Goal: Manage account settings

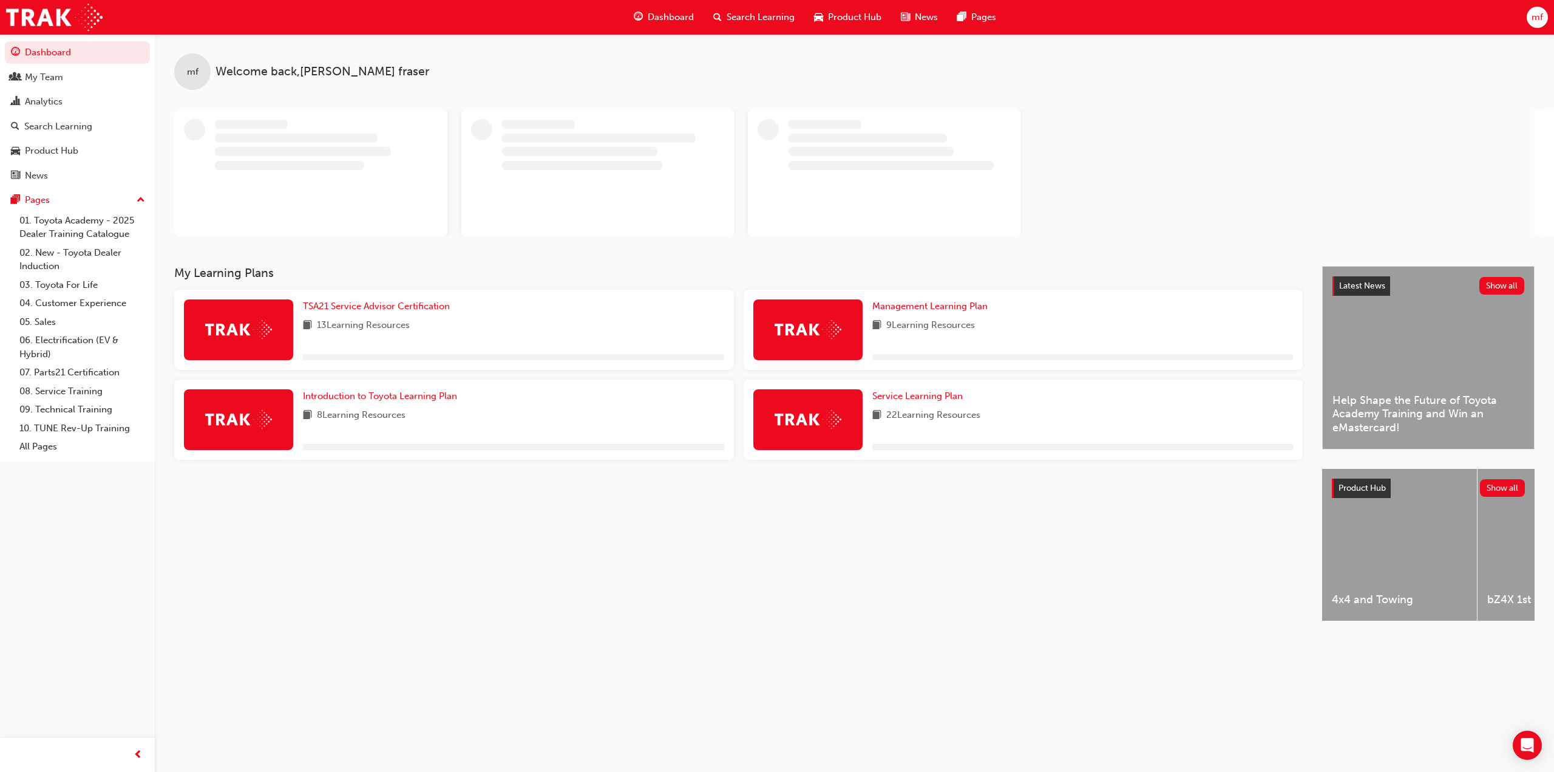
click at [1539, 13] on span "mf" at bounding box center [1538, 17] width 12 height 14
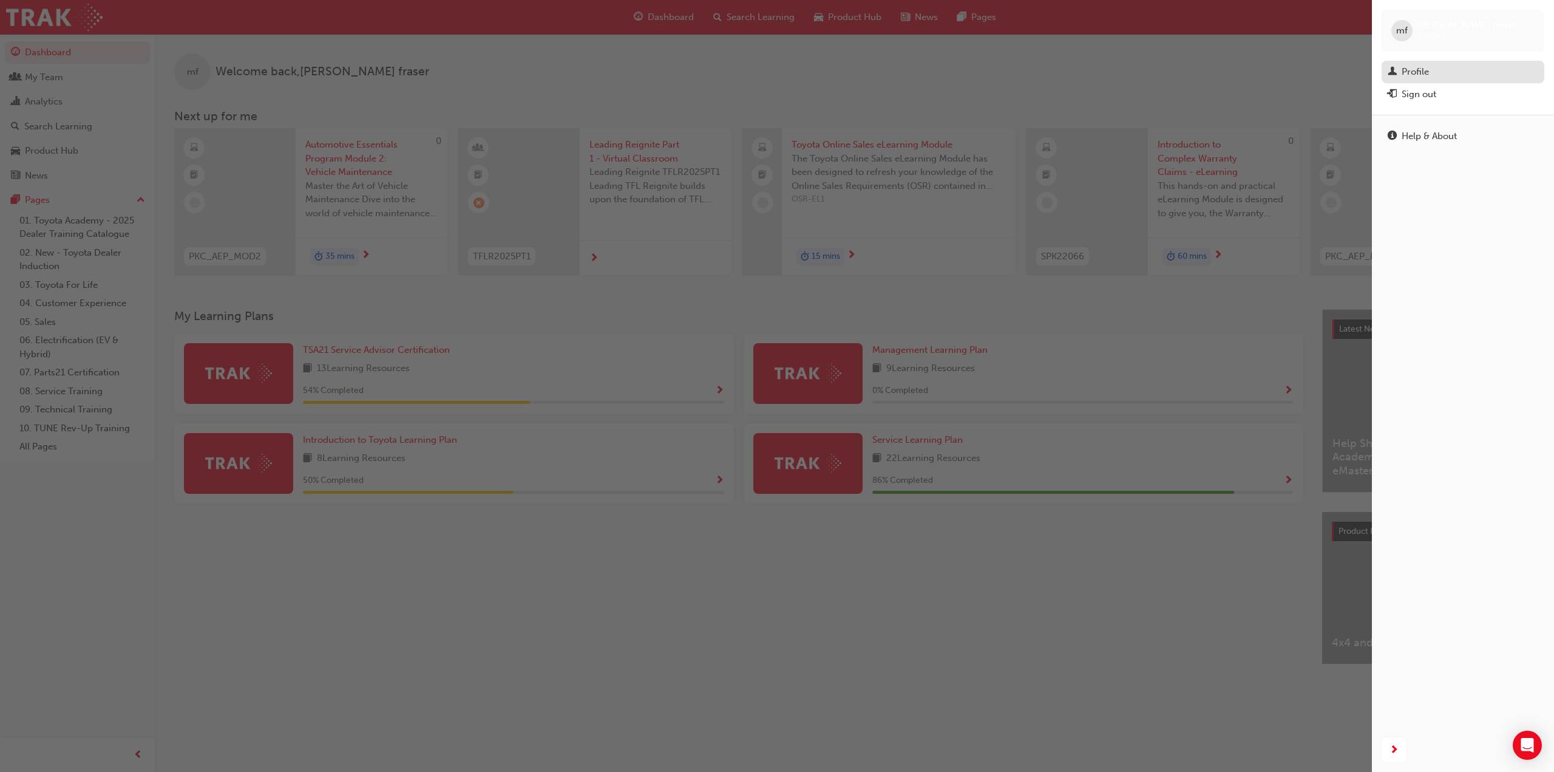
click at [1427, 68] on div "Profile" at bounding box center [1415, 72] width 27 height 14
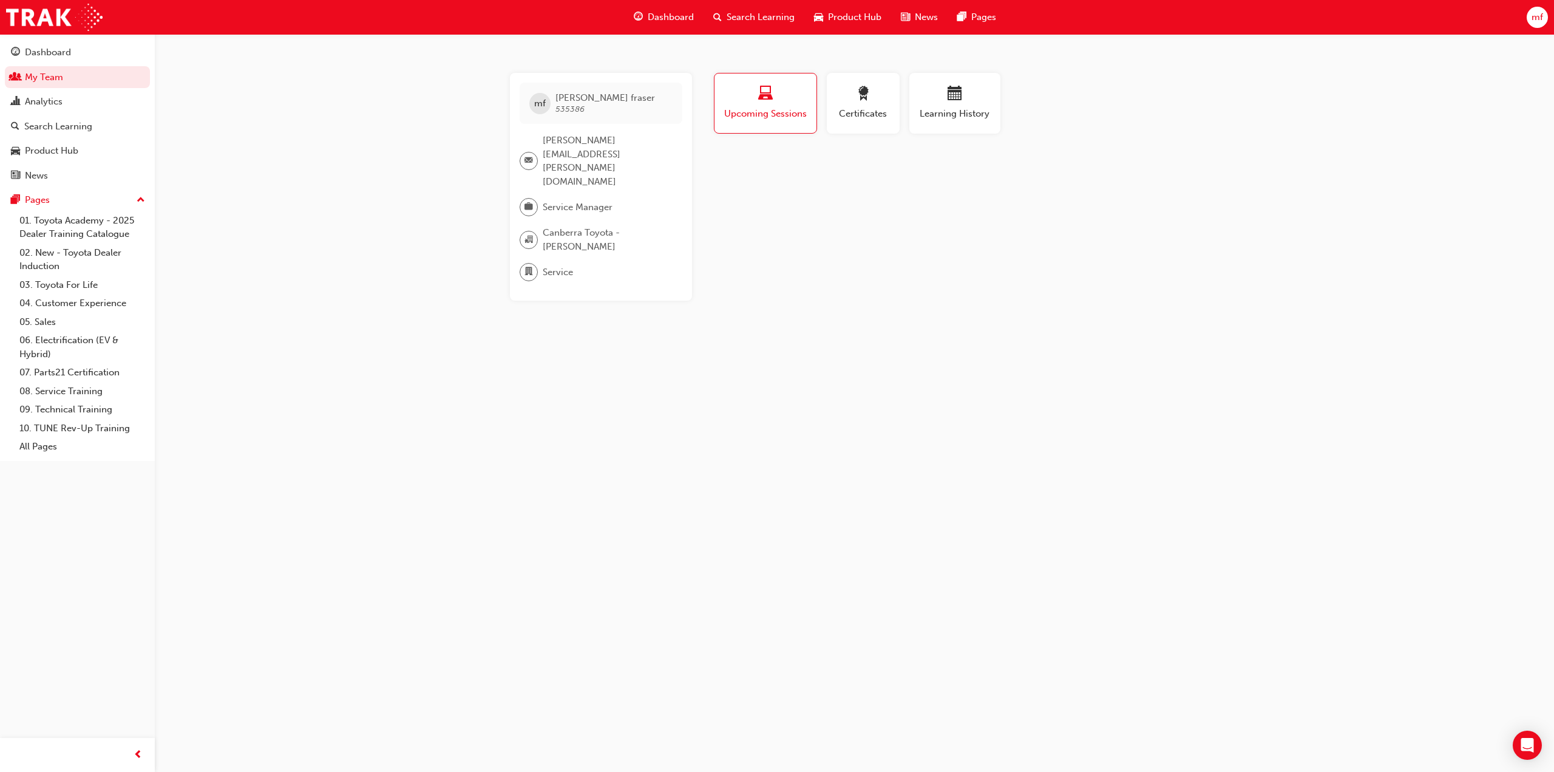
click at [528, 153] on span "email-icon" at bounding box center [528, 161] width 8 height 16
click at [57, 21] on img at bounding box center [54, 17] width 97 height 27
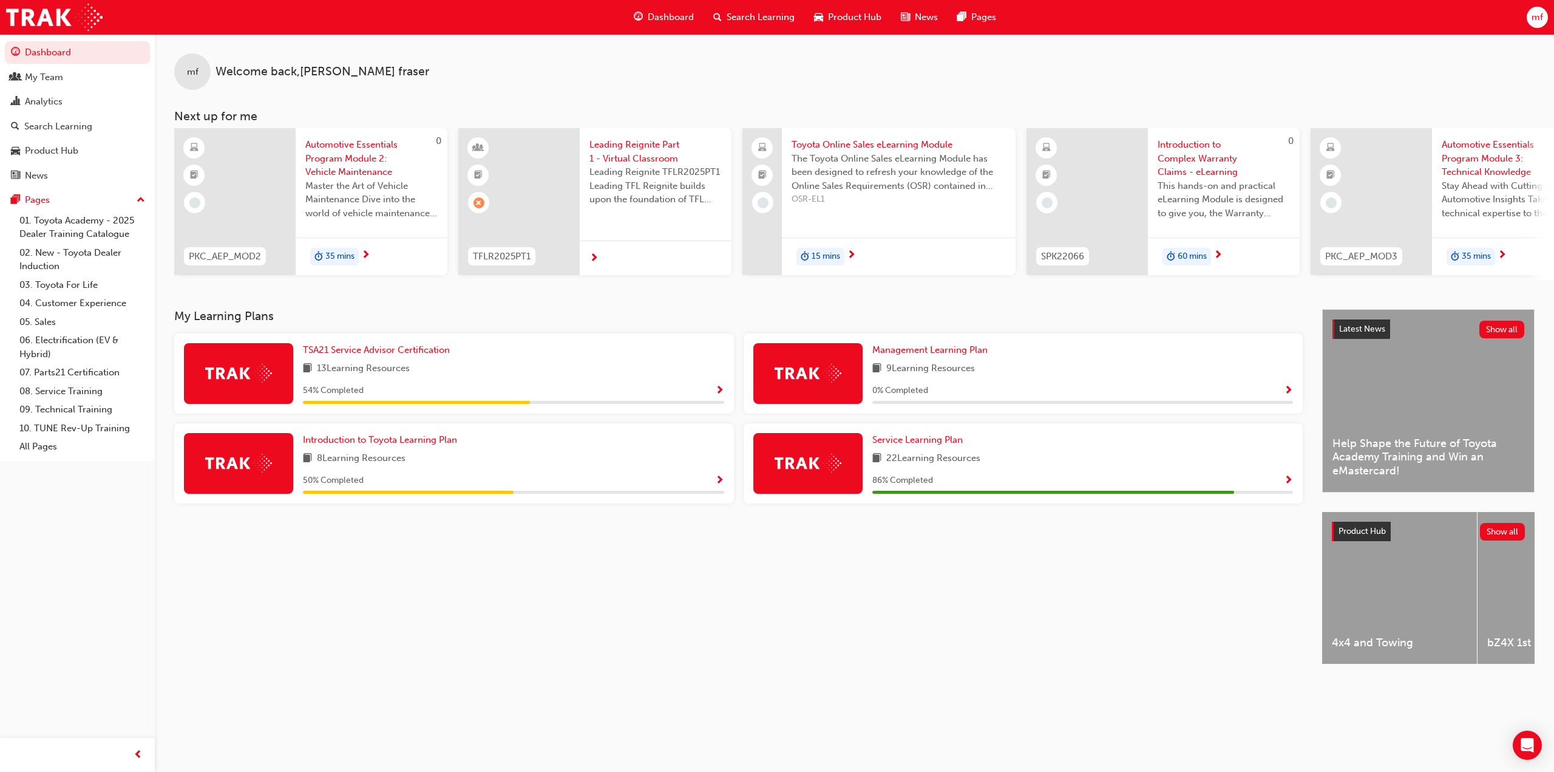
click at [1539, 19] on span "mf" at bounding box center [1538, 17] width 12 height 14
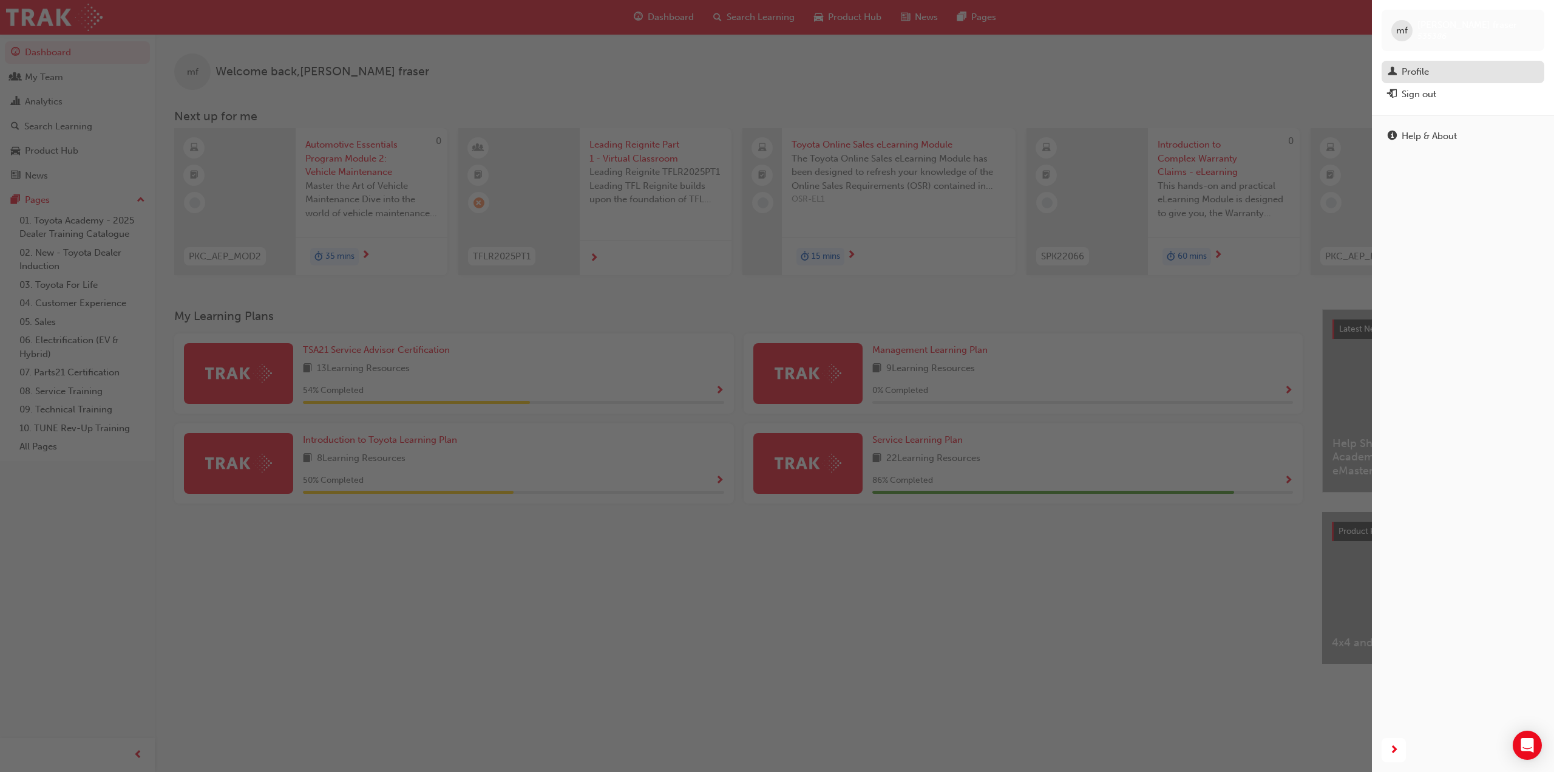
click at [1416, 72] on div "Profile" at bounding box center [1415, 72] width 27 height 14
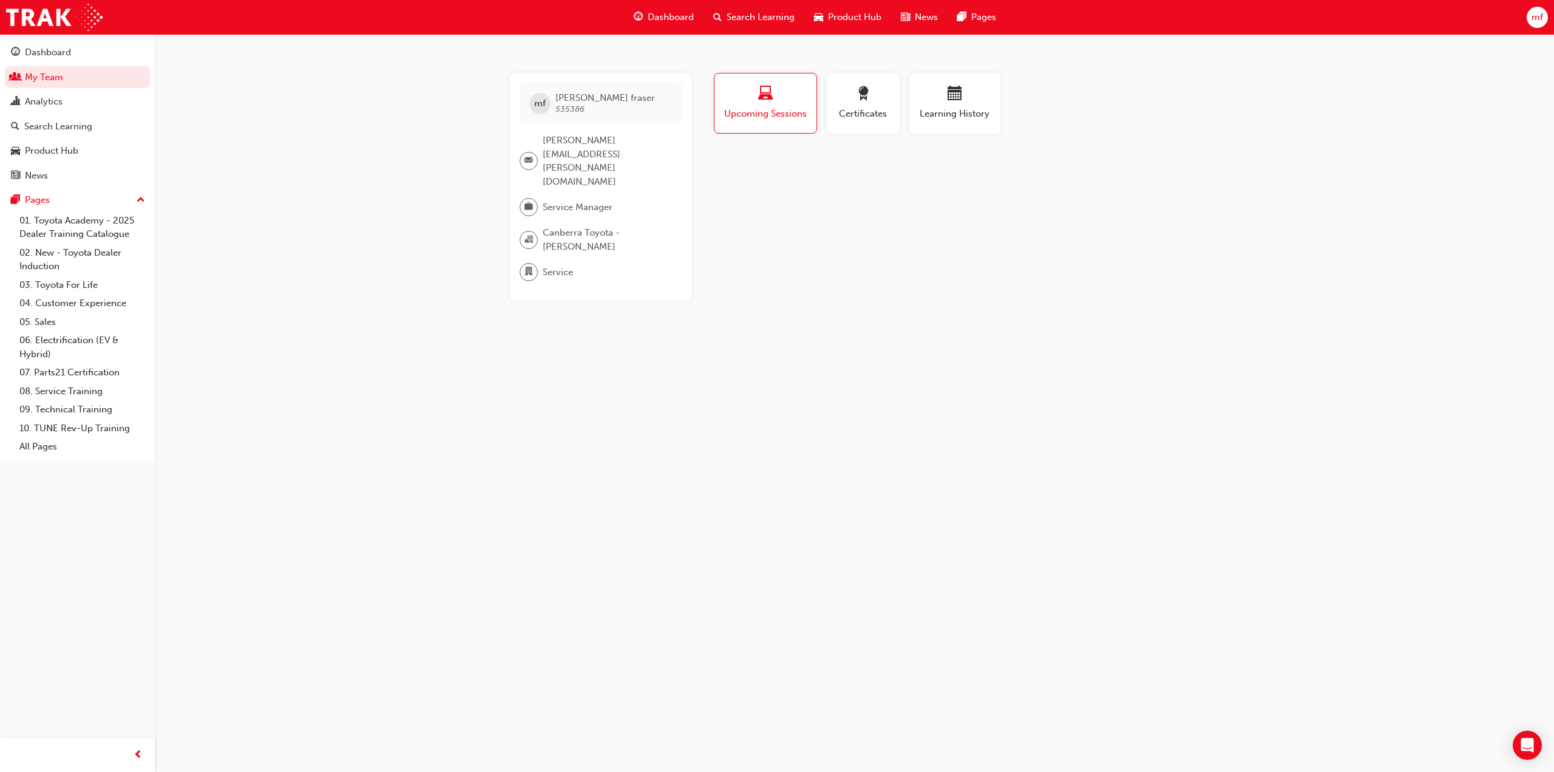
click at [588, 141] on span "[PERSON_NAME][EMAIL_ADDRESS][PERSON_NAME][DOMAIN_NAME]" at bounding box center [608, 161] width 130 height 55
click at [585, 139] on span "[PERSON_NAME][EMAIL_ADDRESS][PERSON_NAME][DOMAIN_NAME]" at bounding box center [608, 161] width 130 height 55
click at [535, 152] on div at bounding box center [529, 161] width 18 height 18
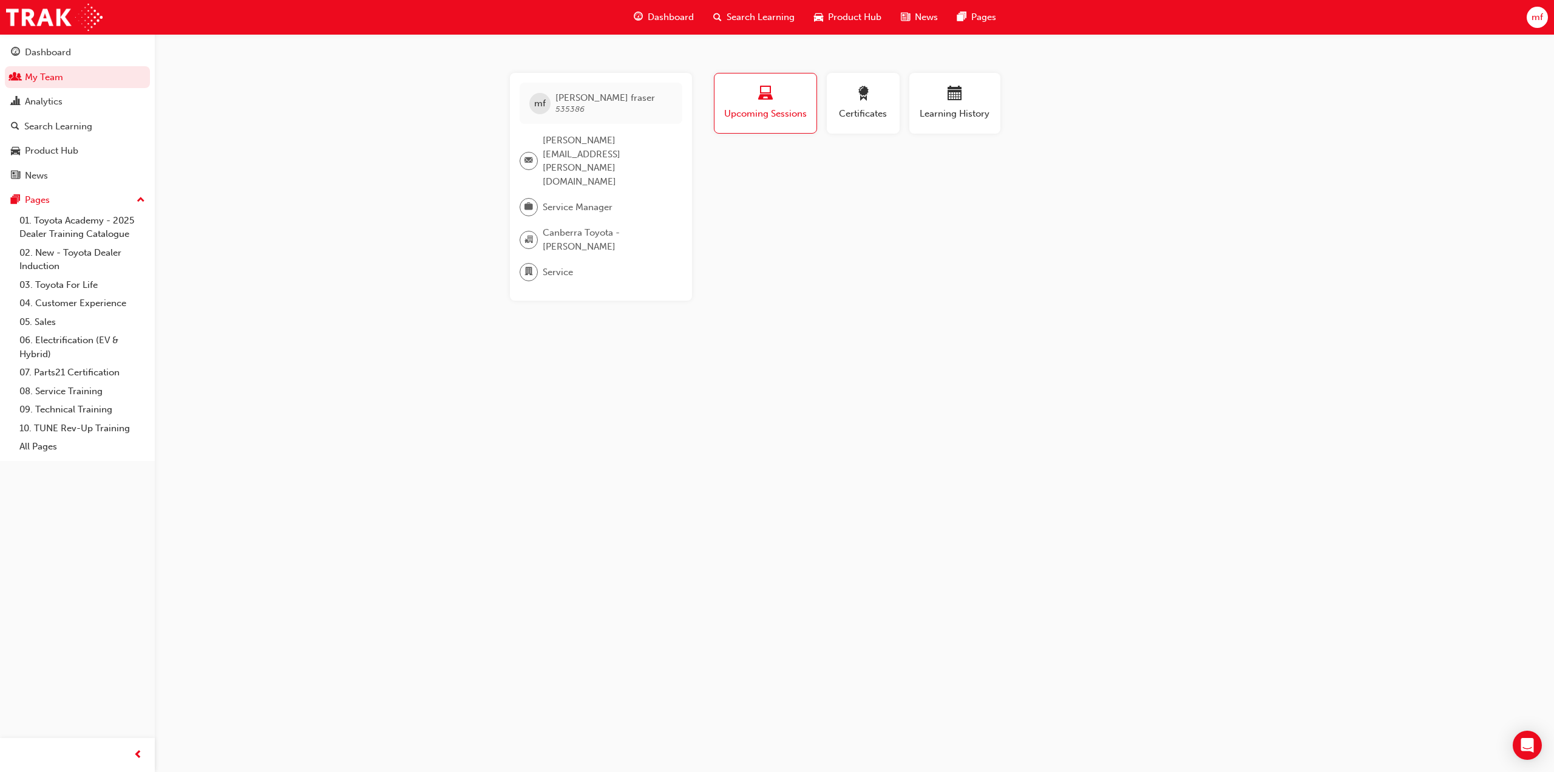
click at [560, 200] on span "Service Manager" at bounding box center [578, 207] width 70 height 14
click at [562, 226] on span "Canberra Toyota - [PERSON_NAME]" at bounding box center [608, 239] width 130 height 27
click at [557, 265] on span "Service" at bounding box center [558, 272] width 30 height 14
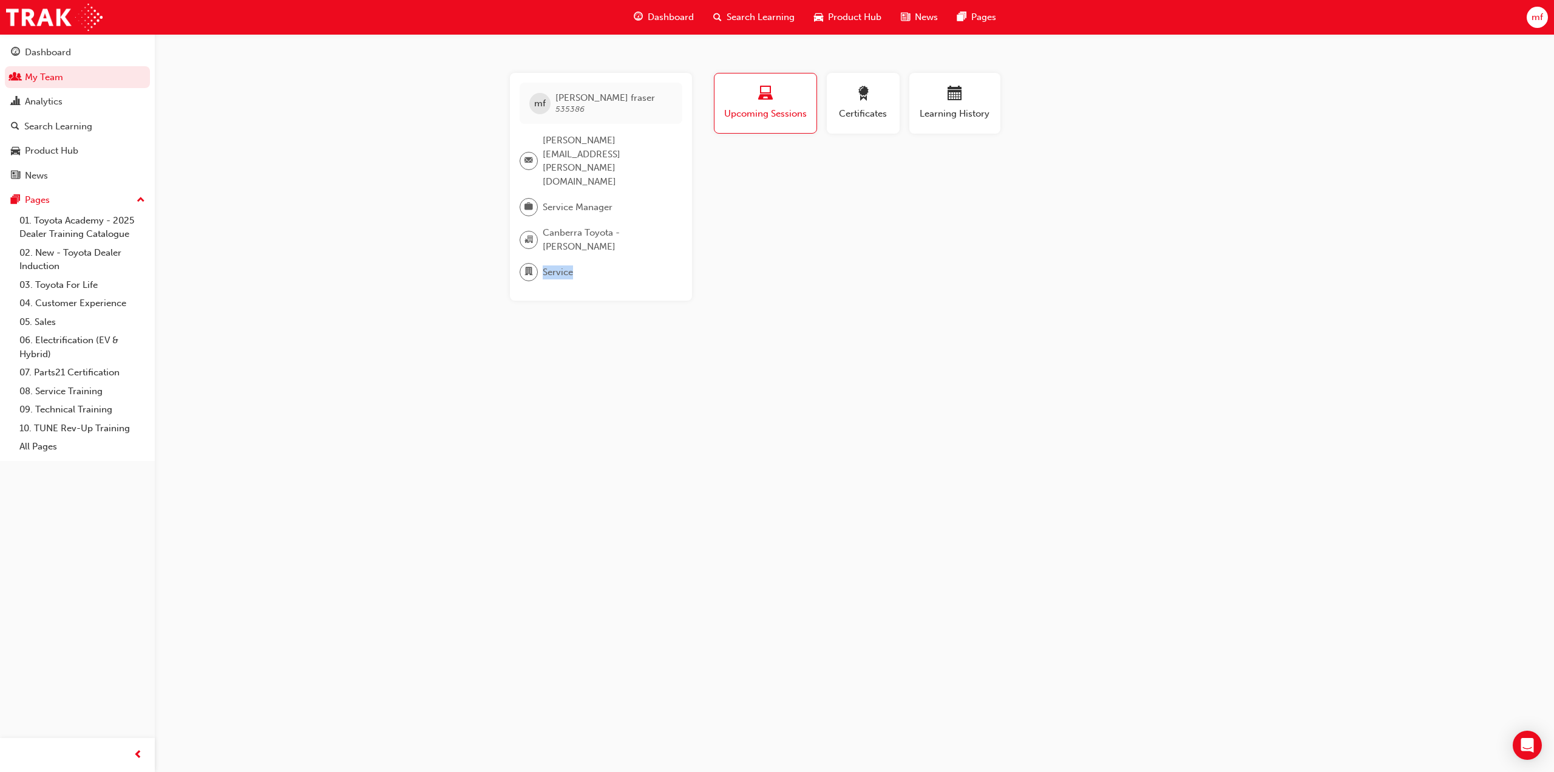
click at [557, 265] on span "Service" at bounding box center [558, 272] width 30 height 14
